Goal: Information Seeking & Learning: Learn about a topic

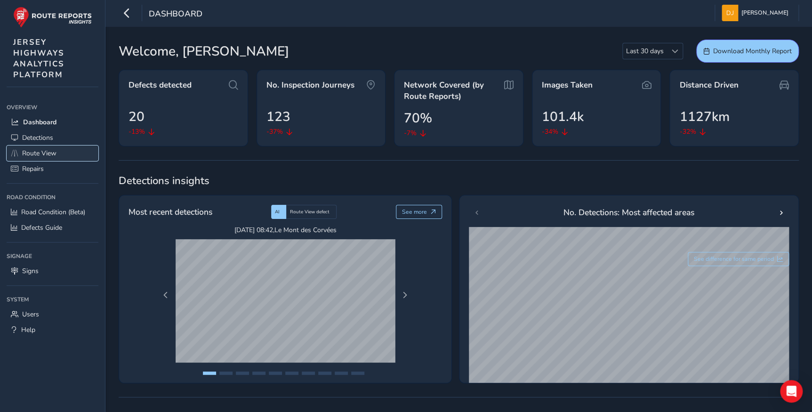
click at [59, 152] on link "Route View" at bounding box center [53, 153] width 92 height 16
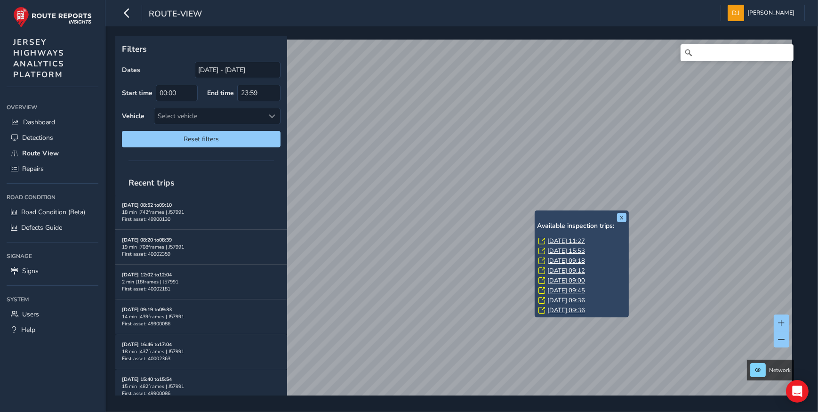
click at [569, 239] on link "[DATE] 11:27" at bounding box center [566, 241] width 38 height 8
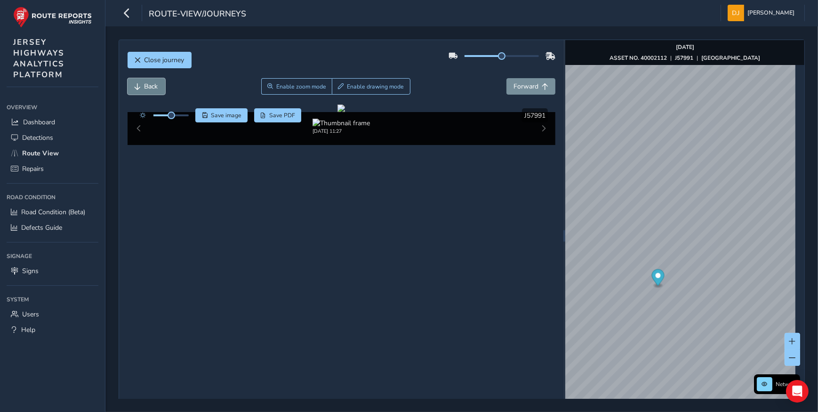
click at [144, 89] on span "Back" at bounding box center [151, 86] width 14 height 9
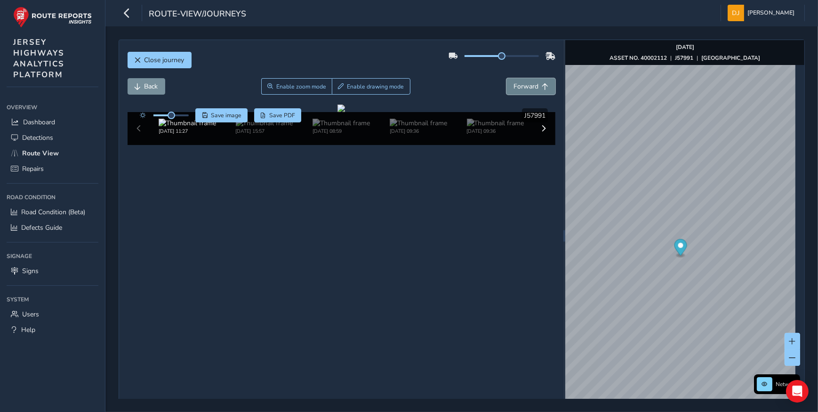
click at [522, 88] on span "Forward" at bounding box center [525, 86] width 25 height 9
click at [151, 85] on span "Back" at bounding box center [151, 86] width 14 height 9
click at [331, 128] on img at bounding box center [340, 123] width 57 height 9
click at [432, 128] on img at bounding box center [418, 123] width 57 height 9
click at [481, 135] on div "[DATE] 11:27 [DATE] 15:57 [DATE] 08:59 [DATE] 09:36 [DATE] 09:36 [DATE] 10:43 […" at bounding box center [341, 127] width 385 height 16
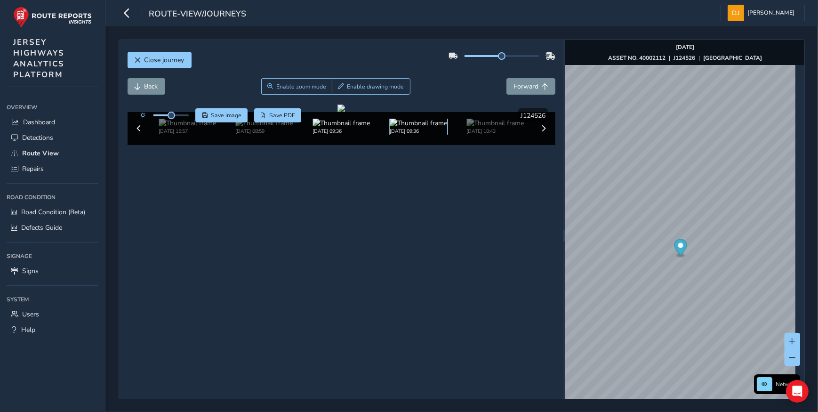
click at [422, 128] on img at bounding box center [418, 123] width 57 height 9
click at [247, 128] on img at bounding box center [263, 123] width 57 height 9
click at [208, 128] on img at bounding box center [187, 123] width 57 height 9
click at [271, 128] on img at bounding box center [264, 123] width 57 height 9
click at [339, 128] on img at bounding box center [340, 123] width 57 height 9
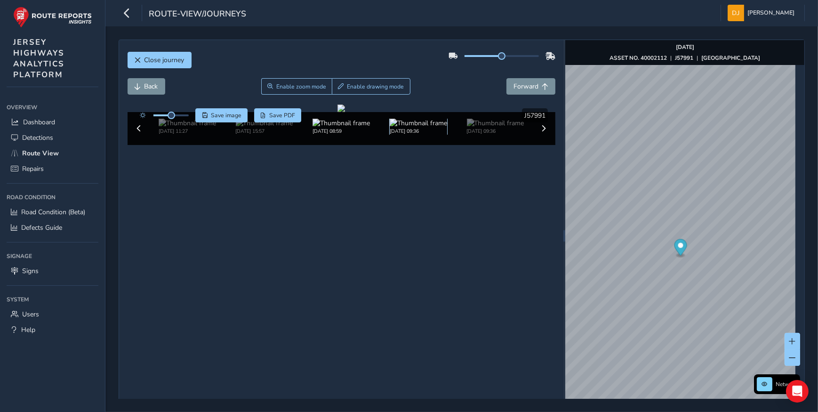
drag, startPoint x: 400, startPoint y: 368, endPoint x: 406, endPoint y: 368, distance: 6.2
click at [401, 128] on img at bounding box center [418, 123] width 57 height 9
click at [427, 128] on img at bounding box center [418, 123] width 57 height 9
click at [408, 128] on img at bounding box center [418, 123] width 57 height 9
click at [417, 128] on img at bounding box center [418, 123] width 57 height 9
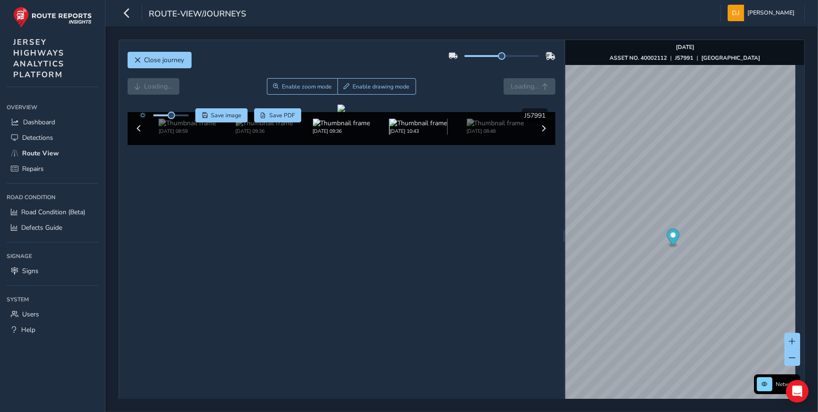
click at [417, 128] on img at bounding box center [418, 123] width 57 height 9
click at [475, 128] on img at bounding box center [494, 123] width 57 height 9
drag, startPoint x: 480, startPoint y: 370, endPoint x: 490, endPoint y: 370, distance: 10.4
click at [481, 128] on img at bounding box center [494, 123] width 57 height 9
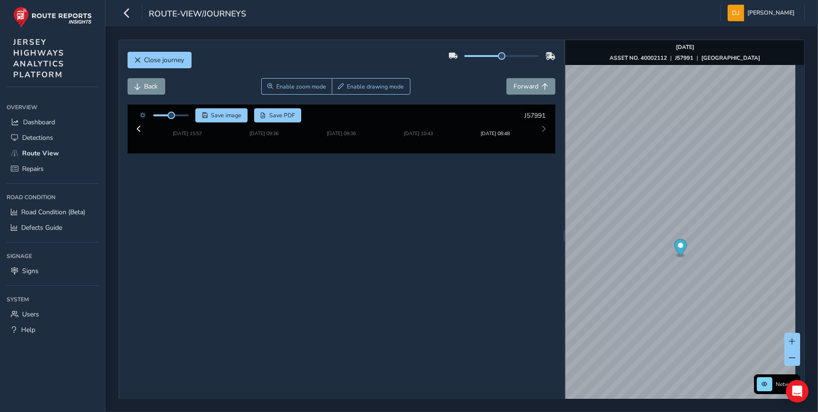
scroll to position [33, 0]
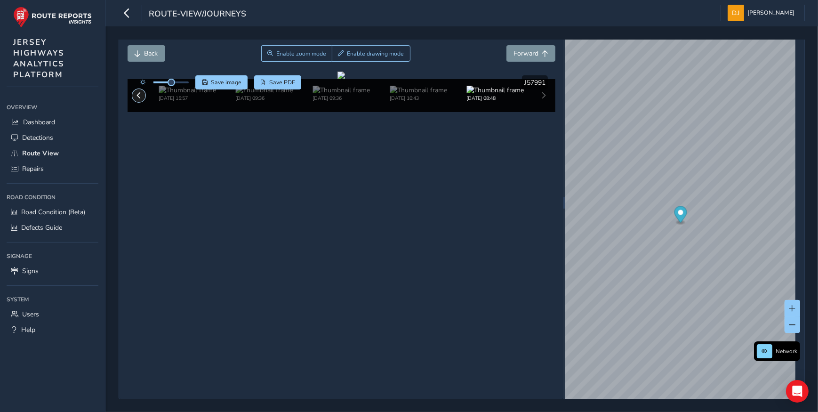
click at [136, 99] on span at bounding box center [139, 95] width 7 height 7
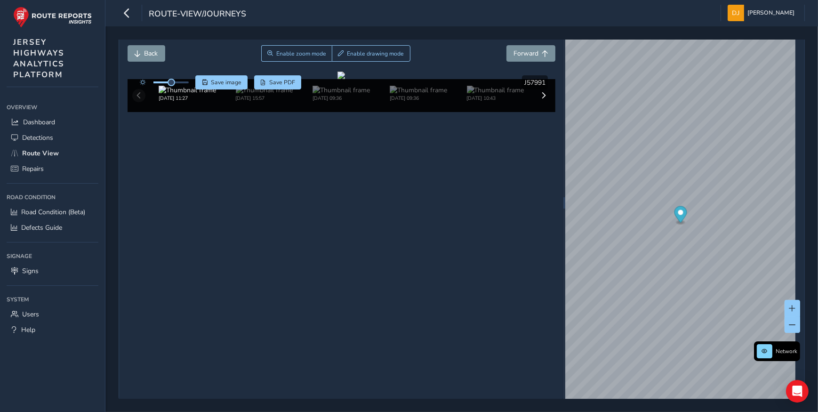
click at [136, 112] on div "[DATE] 11:27 [DATE] 15:57 [DATE] 09:36 [DATE] 09:36 [DATE] 10:43 [DATE] 08:48" at bounding box center [342, 95] width 428 height 33
click at [278, 95] on img at bounding box center [264, 90] width 57 height 9
click at [197, 95] on img at bounding box center [187, 90] width 57 height 9
click at [327, 95] on img at bounding box center [340, 90] width 57 height 9
click at [402, 102] on div "[DATE] 11:27 [DATE] 15:57 [DATE] 08:59 [DATE] 09:36 [DATE] 10:43 [DATE] 08:48" at bounding box center [264, 94] width 385 height 16
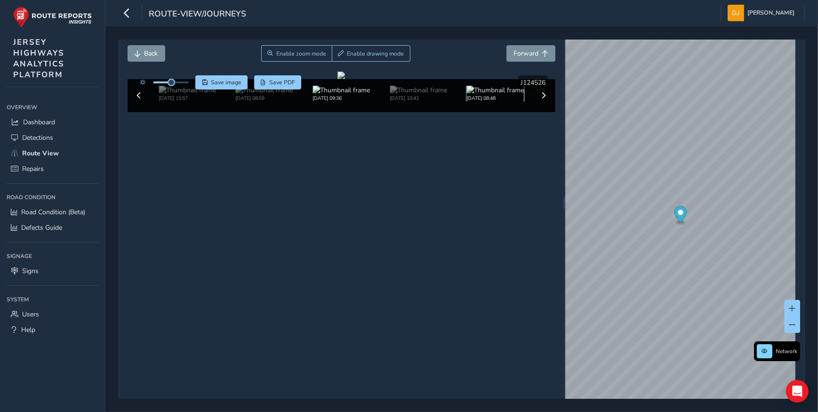
click at [472, 95] on img at bounding box center [495, 90] width 57 height 9
click at [125, 13] on icon "button" at bounding box center [127, 13] width 10 height 16
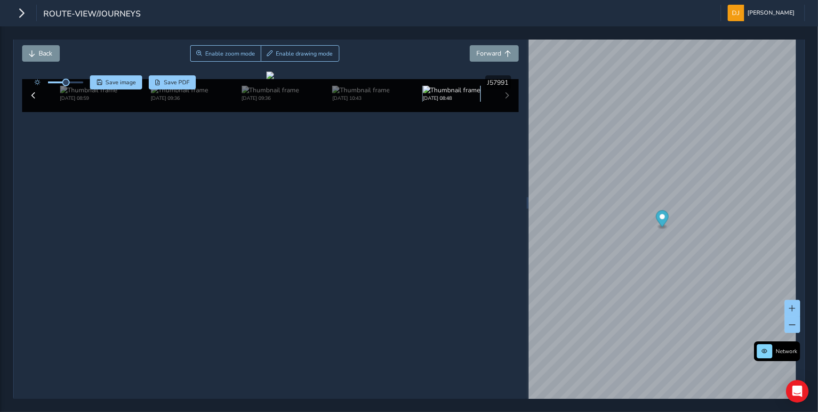
click at [456, 95] on img at bounding box center [451, 90] width 57 height 9
click at [387, 102] on div "[DATE] 10:43" at bounding box center [360, 94] width 57 height 16
click at [260, 102] on div "[DATE] 10:43" at bounding box center [270, 94] width 454 height 16
click at [199, 95] on img at bounding box center [179, 90] width 57 height 9
click at [178, 95] on img at bounding box center [179, 90] width 57 height 9
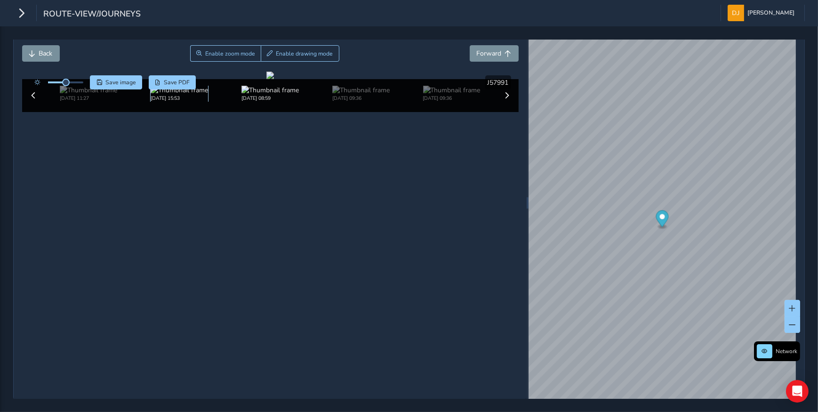
click at [151, 95] on img at bounding box center [179, 90] width 57 height 9
click at [93, 95] on img at bounding box center [88, 90] width 57 height 9
click at [202, 95] on img at bounding box center [179, 90] width 57 height 9
click at [46, 52] on span "Back" at bounding box center [46, 53] width 14 height 9
click at [477, 52] on span "Forward" at bounding box center [489, 53] width 25 height 9
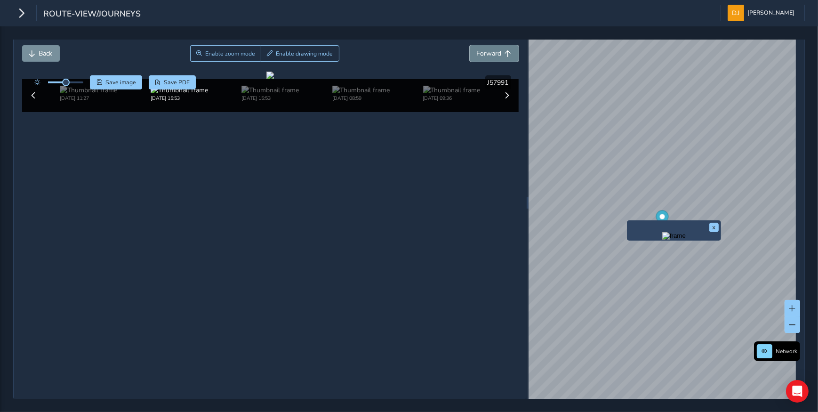
click at [477, 52] on span "Forward" at bounding box center [489, 53] width 25 height 9
click at [51, 51] on span "Back" at bounding box center [46, 53] width 14 height 9
click at [486, 57] on button "Forward" at bounding box center [494, 53] width 49 height 16
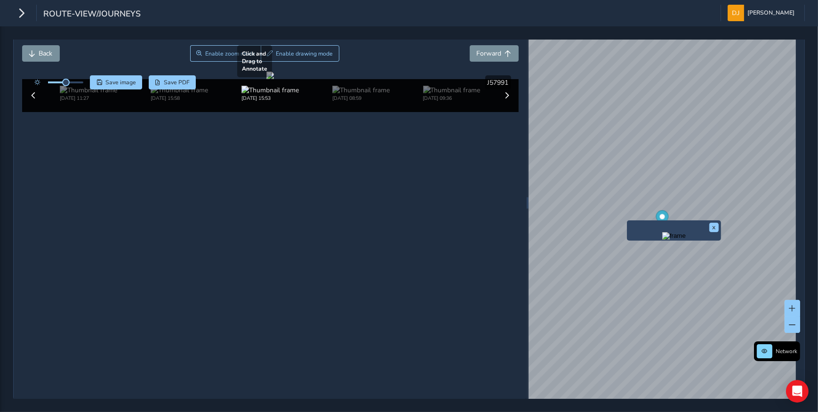
drag, startPoint x: 399, startPoint y: 246, endPoint x: 366, endPoint y: 225, distance: 39.2
click at [274, 79] on div at bounding box center [270, 76] width 8 height 8
